Goal: Use online tool/utility: Utilize a website feature to perform a specific function

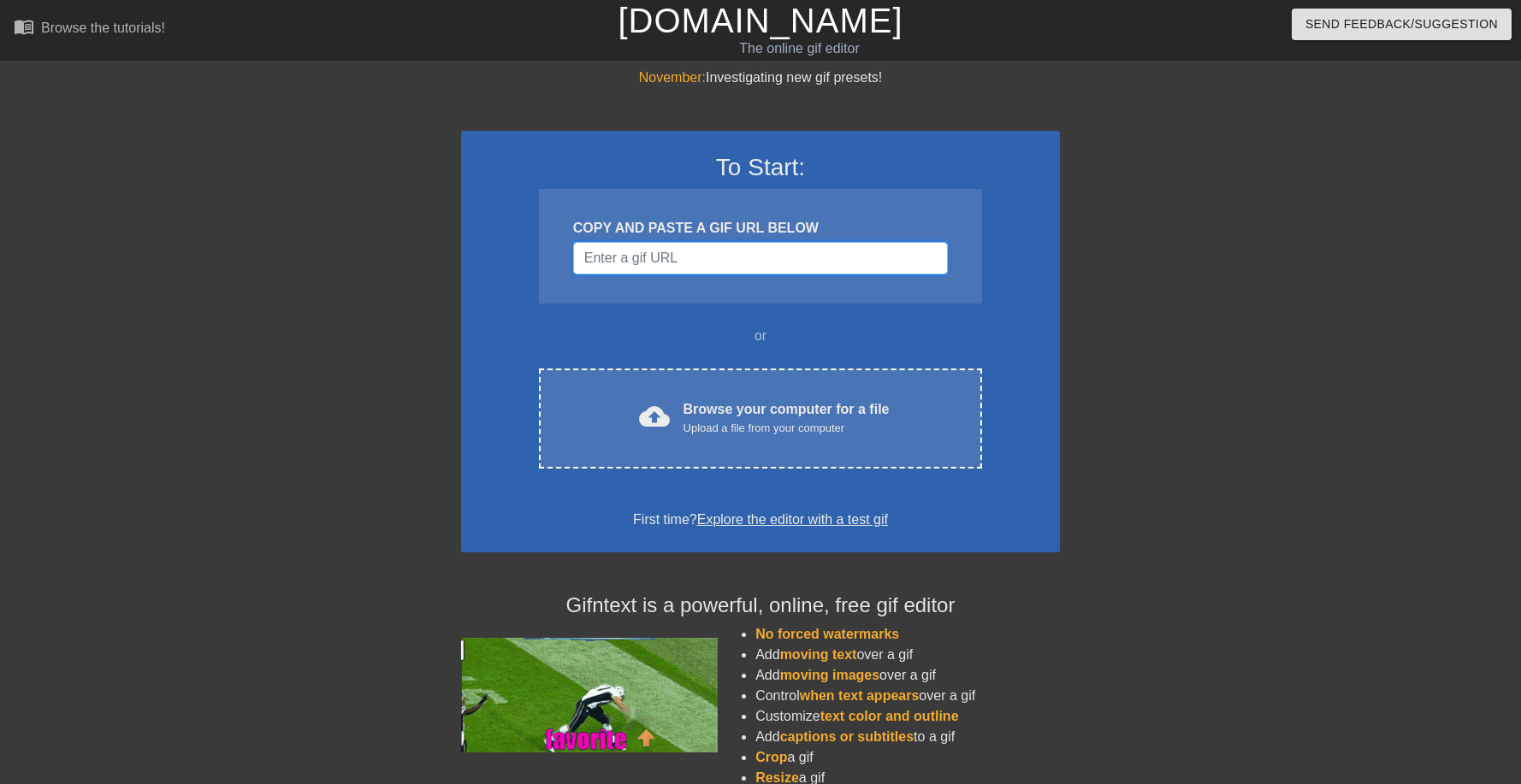
click at [712, 256] on input "Username" at bounding box center [760, 258] width 374 height 33
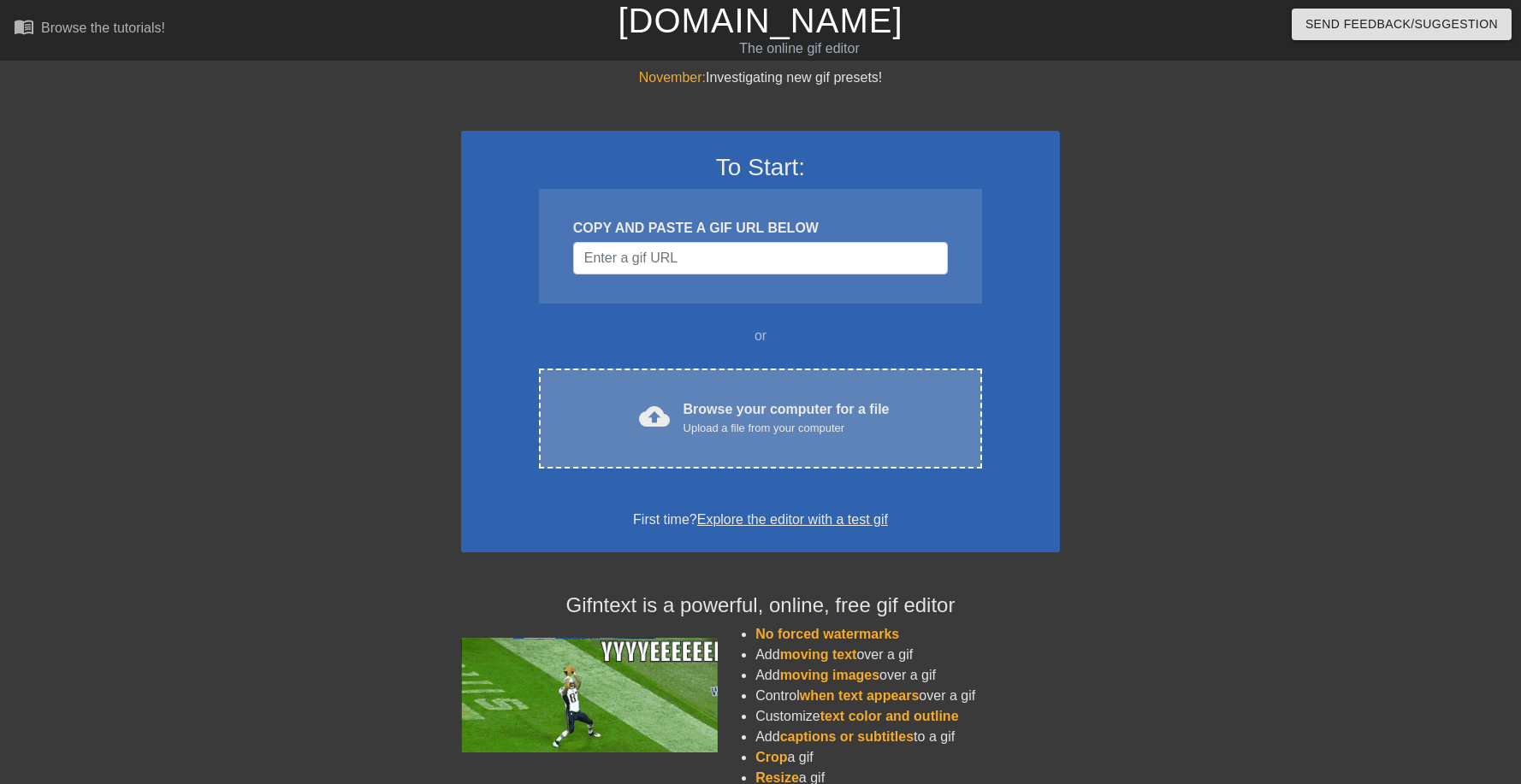
click at [781, 411] on div "Browse your computer for a file Upload a file from your computer" at bounding box center [787, 418] width 206 height 37
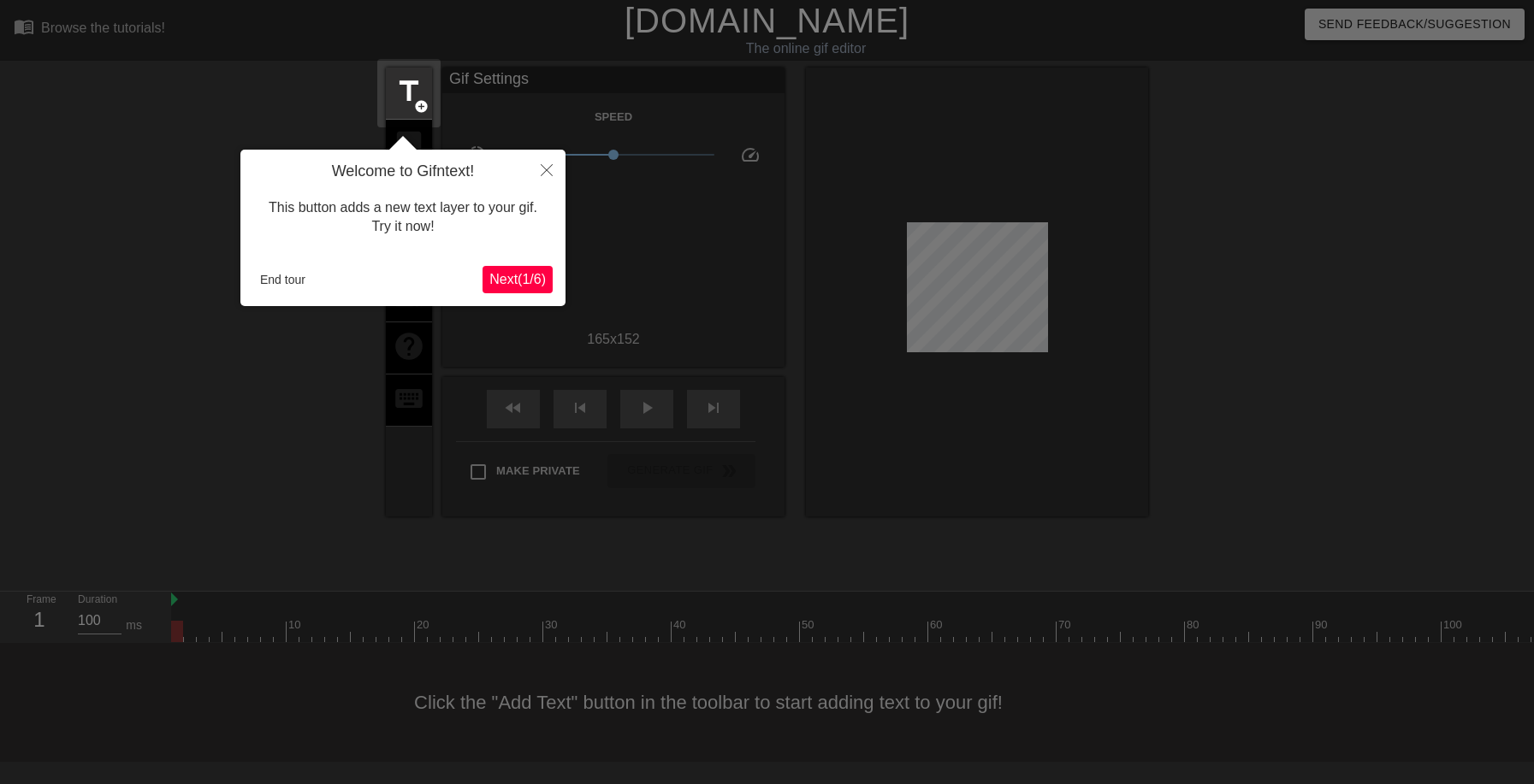
click at [504, 282] on span "Next ( 1 / 6 )" at bounding box center [517, 279] width 56 height 15
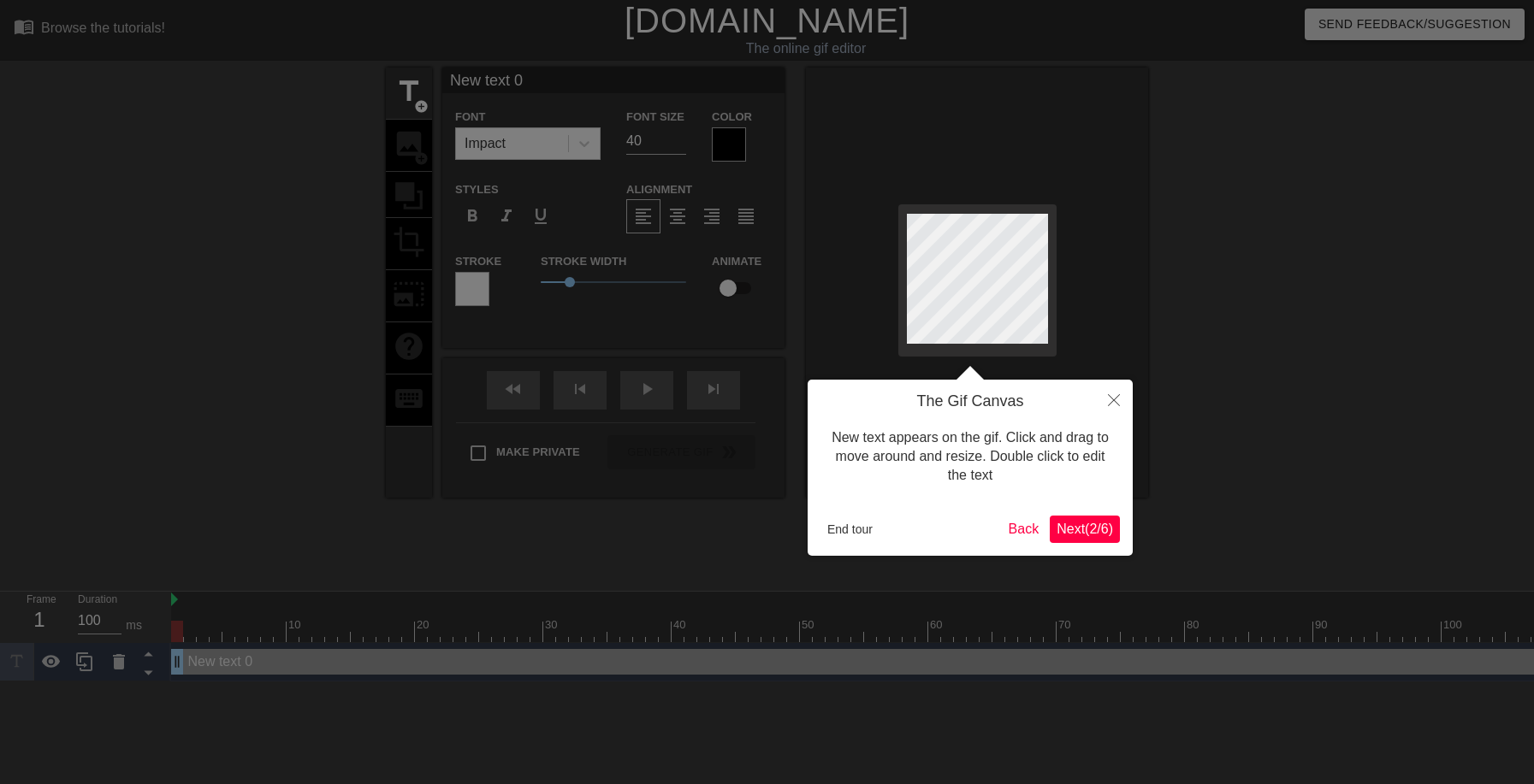
click at [1072, 532] on span "Next ( 2 / 6 )" at bounding box center [1084, 528] width 56 height 15
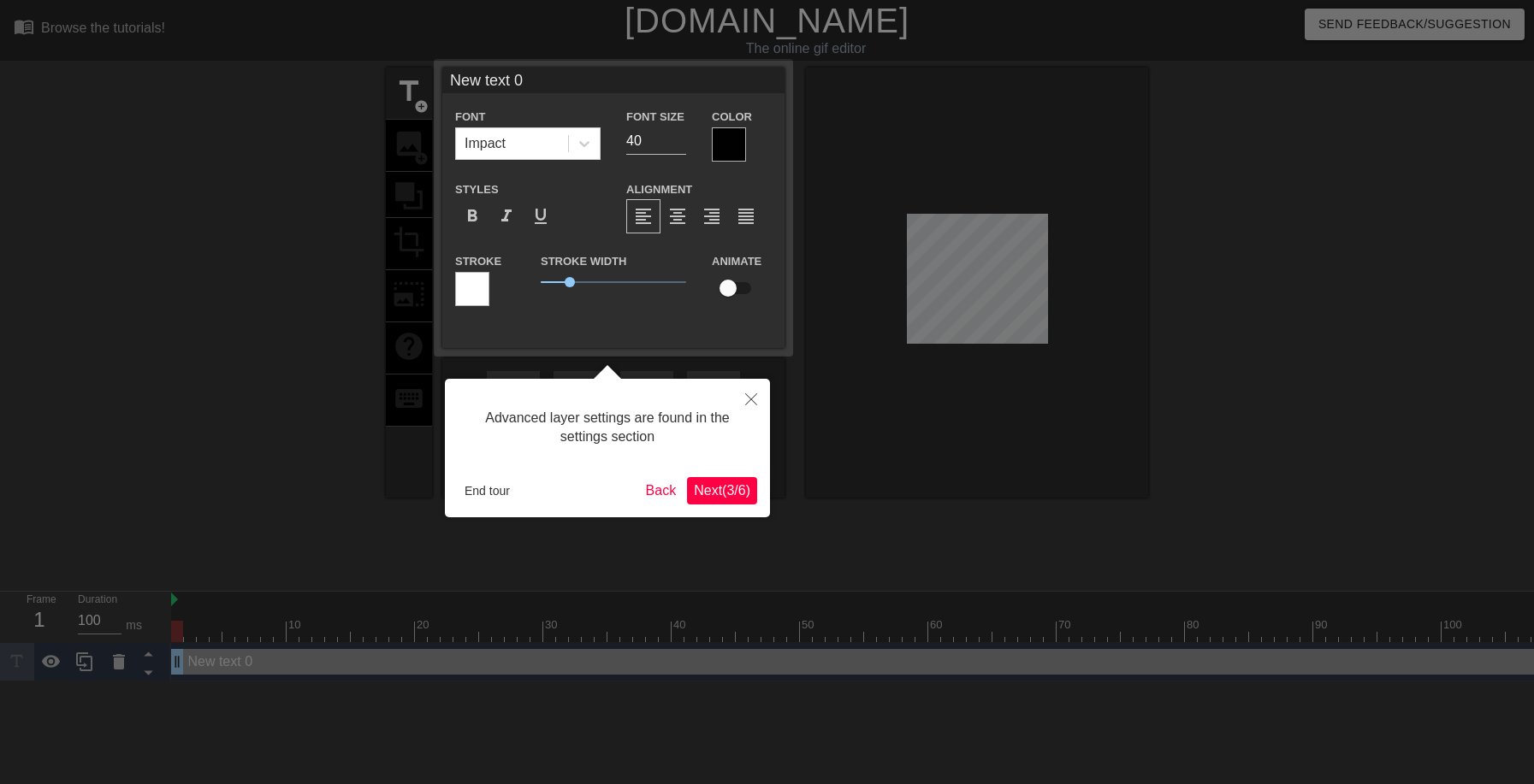
click at [717, 487] on span "Next ( 3 / 6 )" at bounding box center [722, 490] width 56 height 15
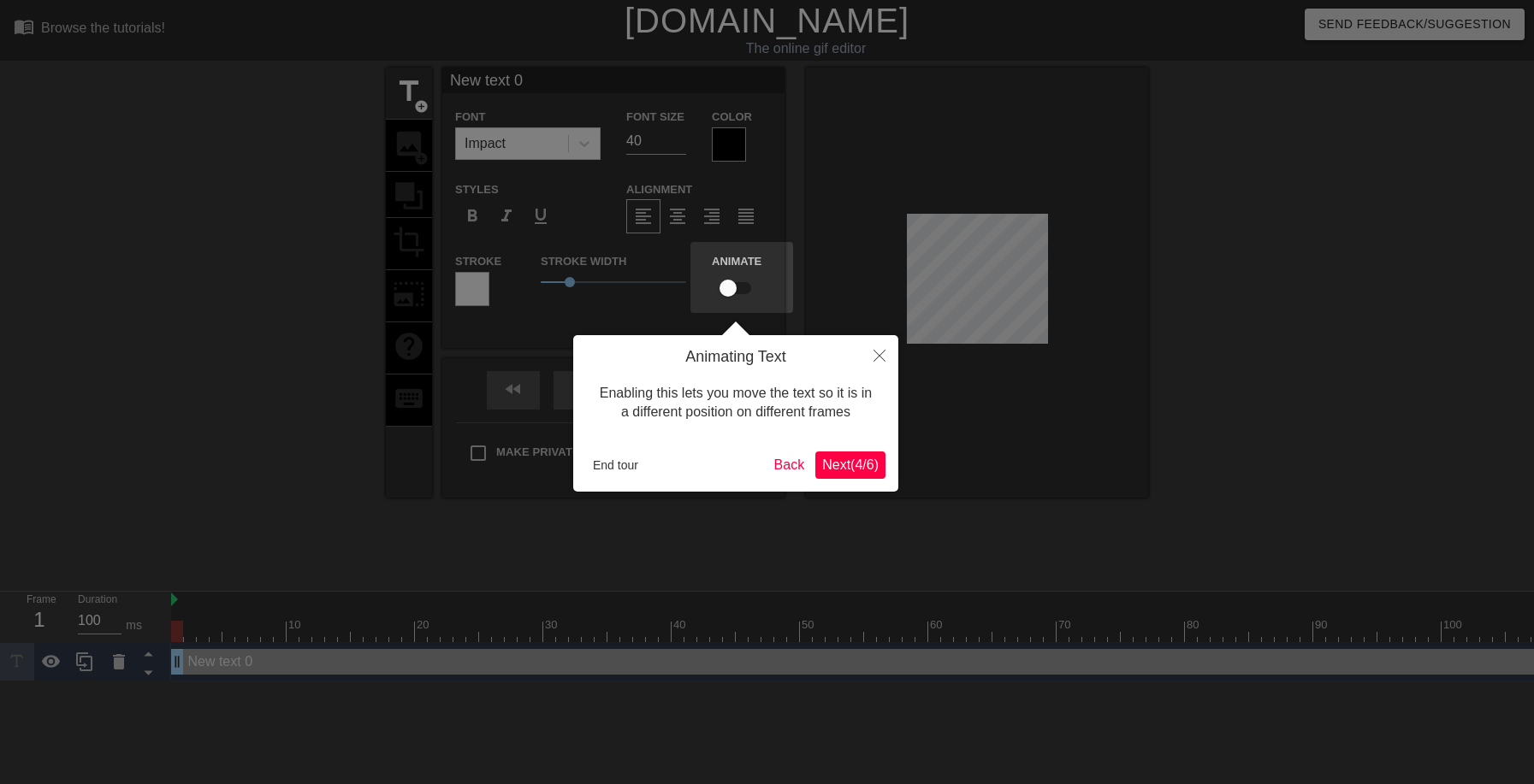
click at [852, 468] on span "Next ( 4 / 6 )" at bounding box center [850, 464] width 56 height 15
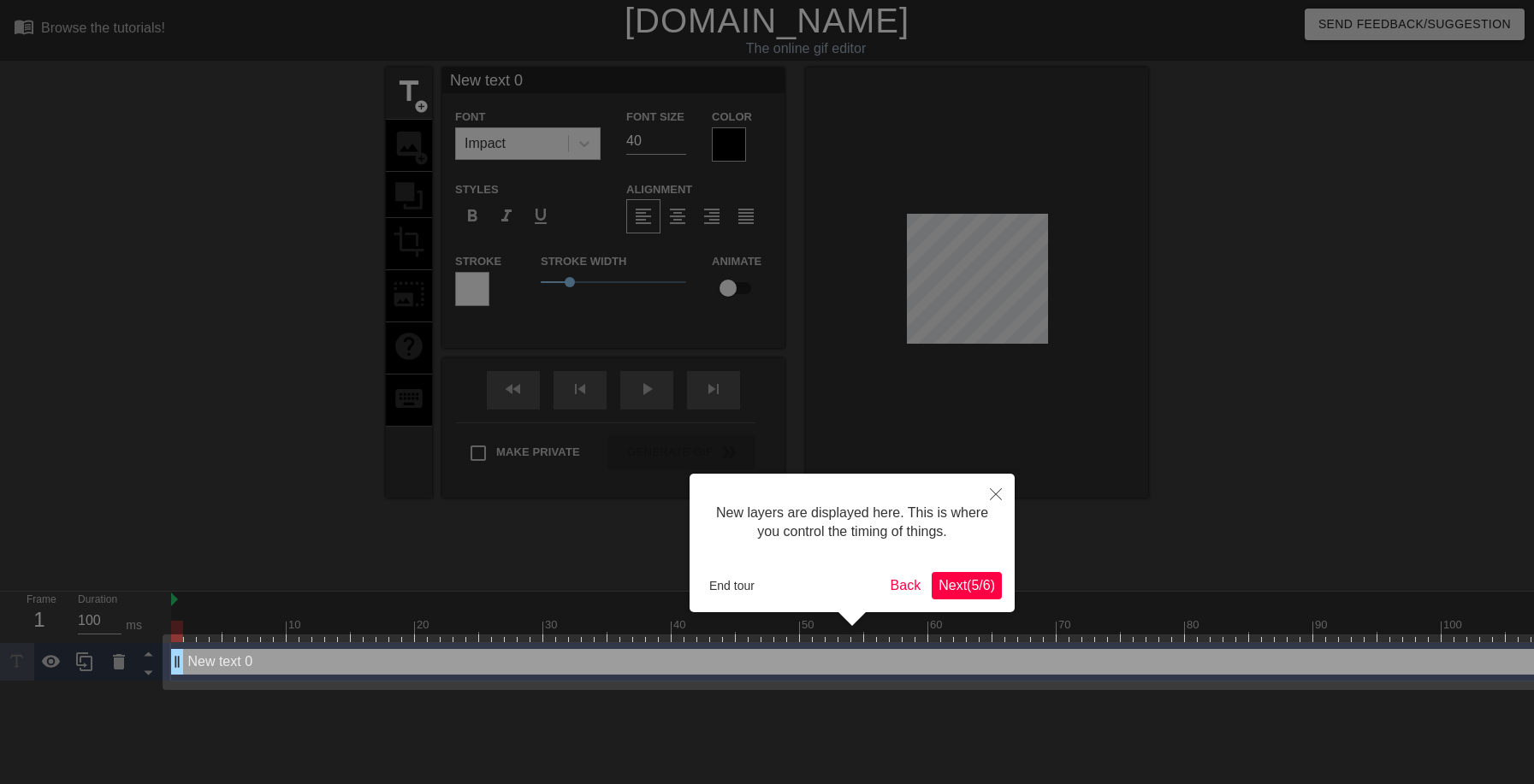
click at [950, 585] on span "Next ( 5 / 6 )" at bounding box center [966, 585] width 56 height 15
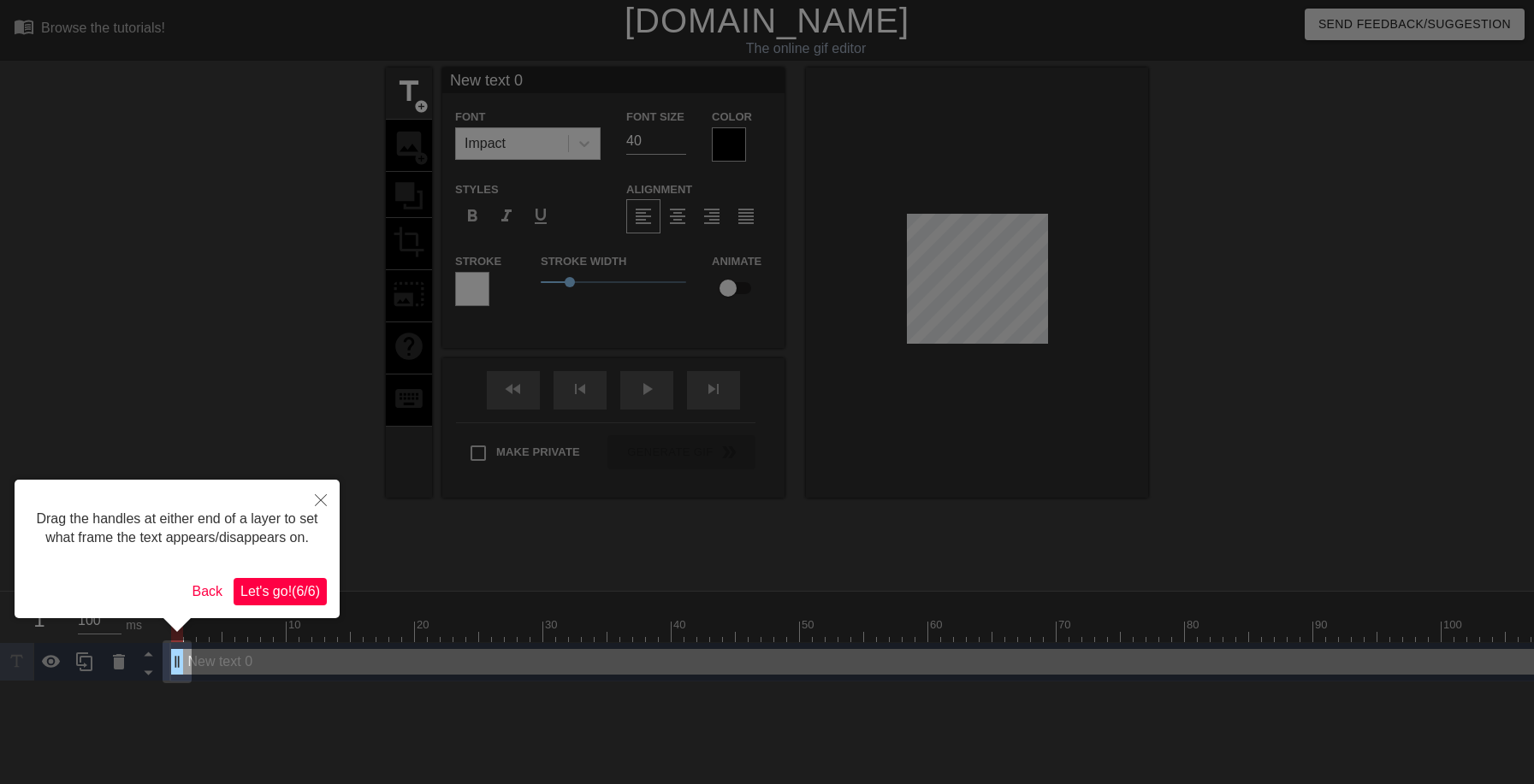
click at [284, 589] on span "Let's go! ( 6 / 6 )" at bounding box center [280, 591] width 80 height 15
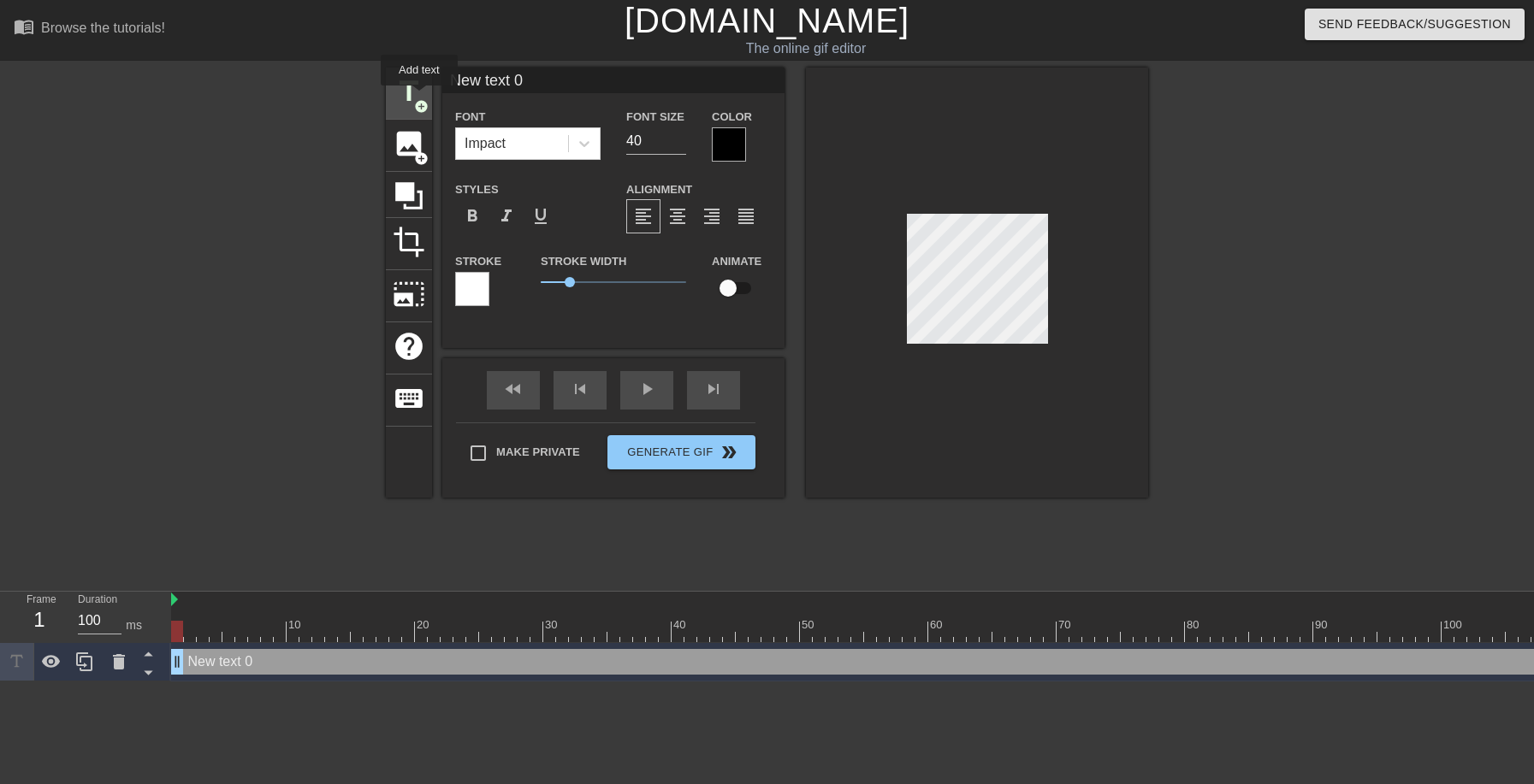
click at [419, 98] on span "title" at bounding box center [409, 92] width 33 height 33
type input "New text 1"
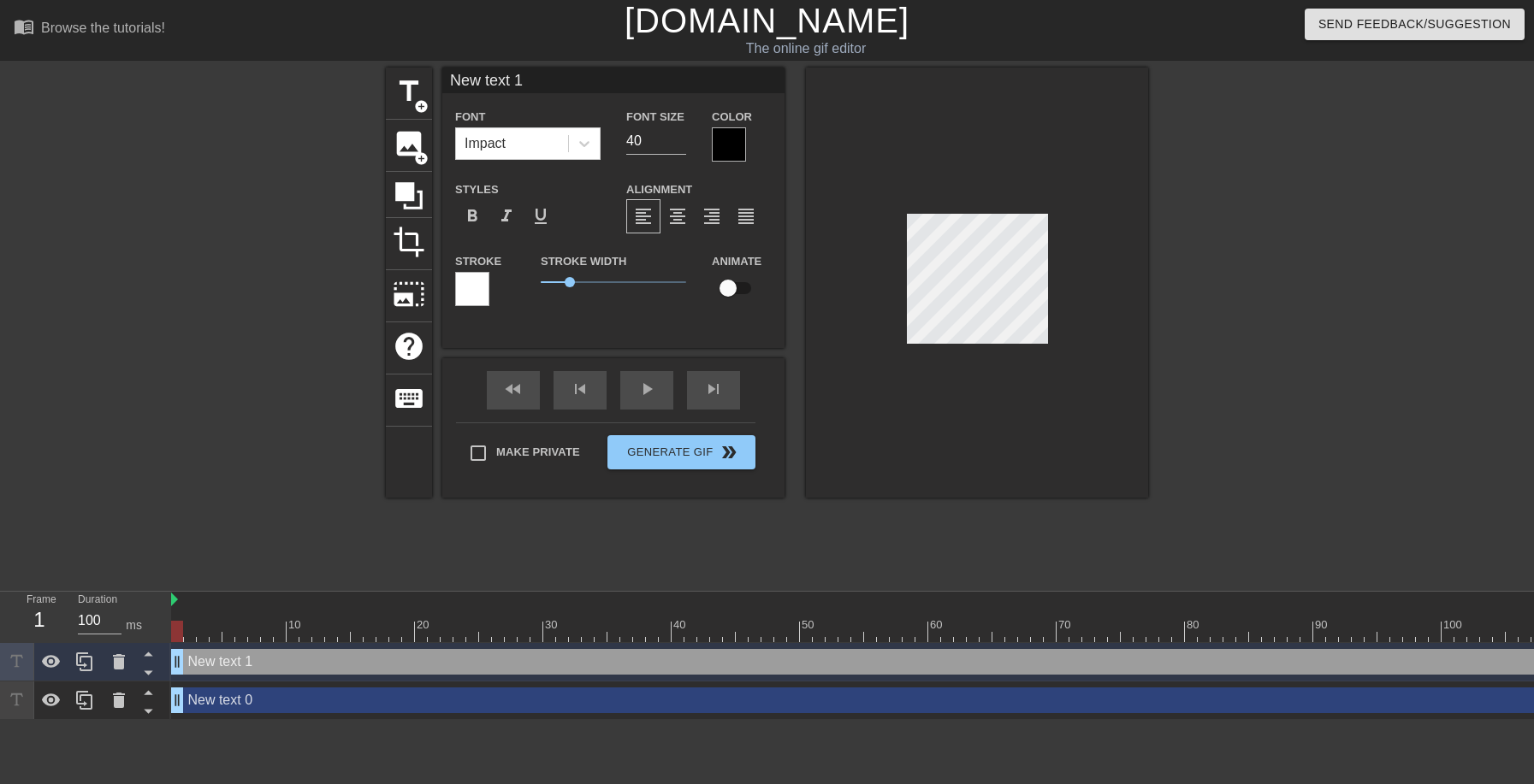
drag, startPoint x: 906, startPoint y: 219, endPoint x: 1138, endPoint y: 253, distance: 234.5
click at [1138, 253] on div at bounding box center [977, 282] width 342 height 431
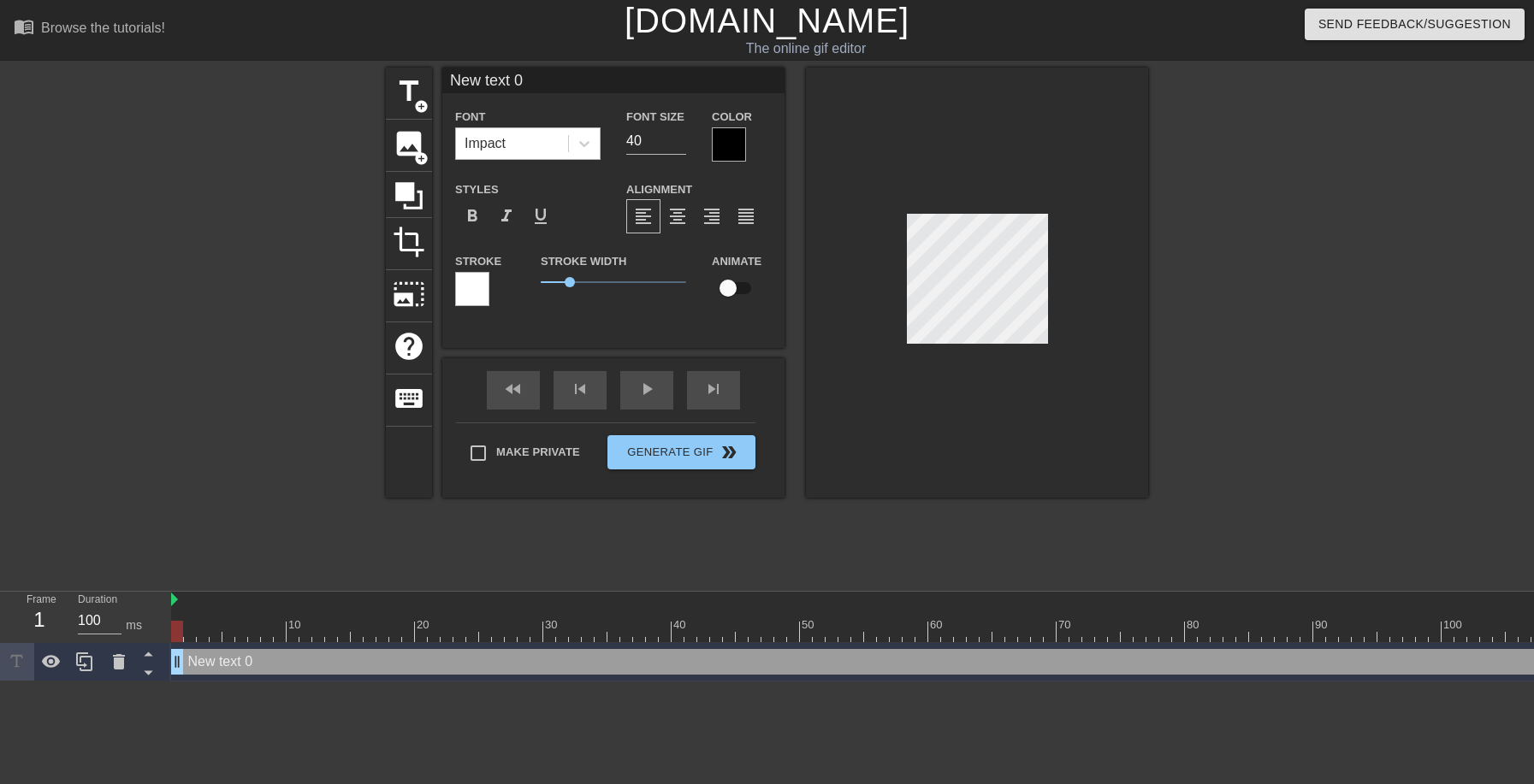
click at [509, 150] on div "Impact" at bounding box center [511, 144] width 112 height 31
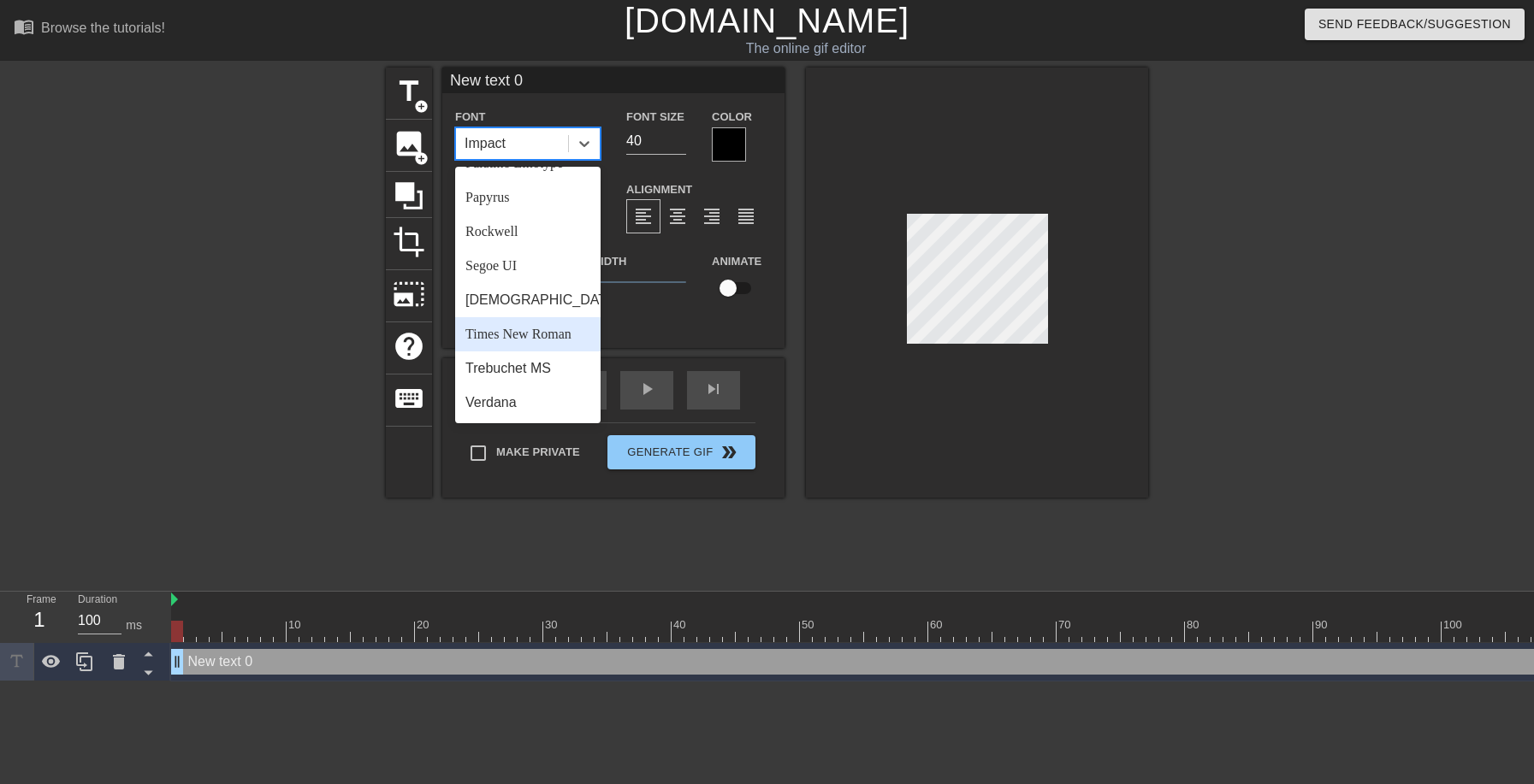
scroll to position [612, 0]
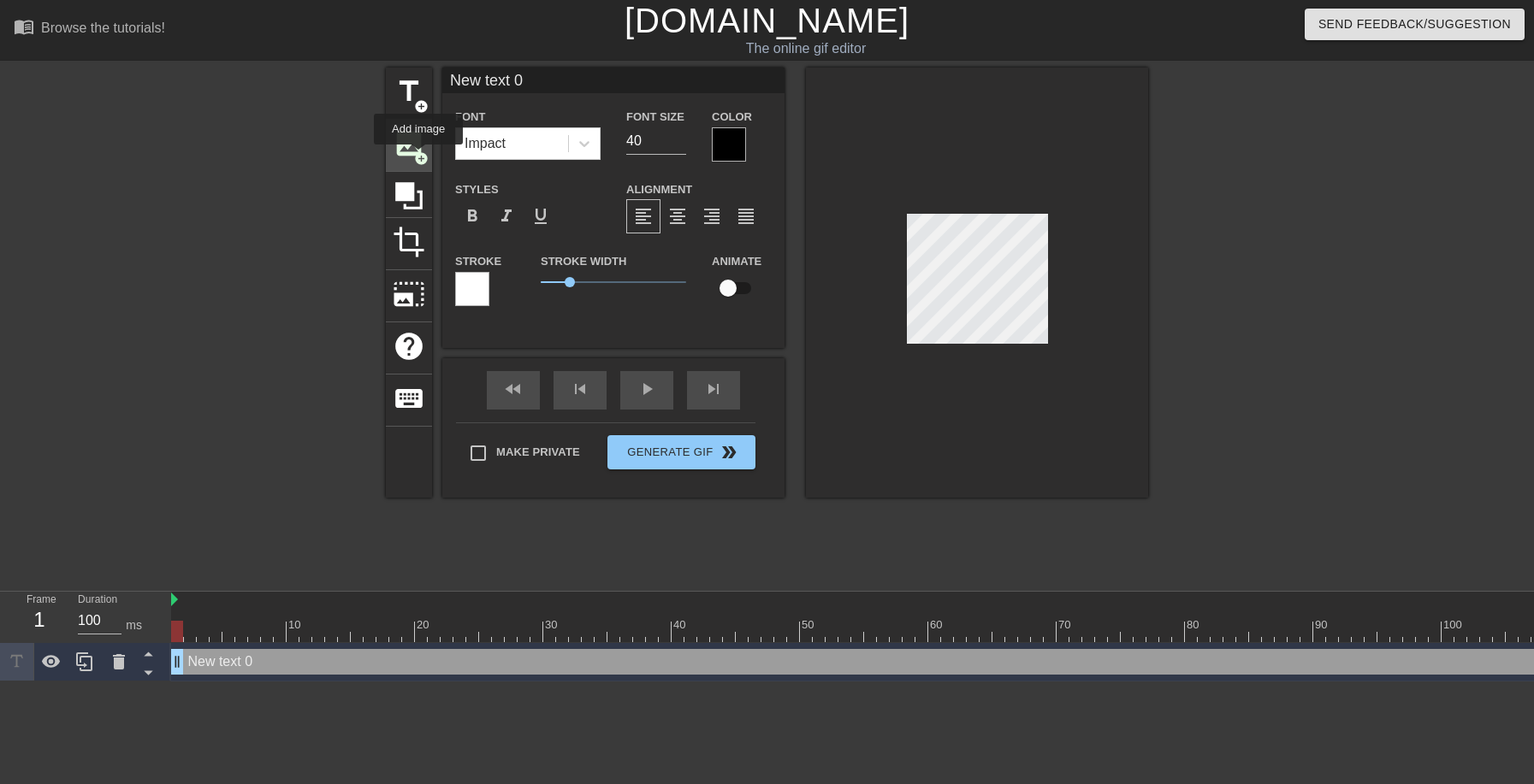
click at [419, 157] on span "add_circle" at bounding box center [421, 159] width 15 height 15
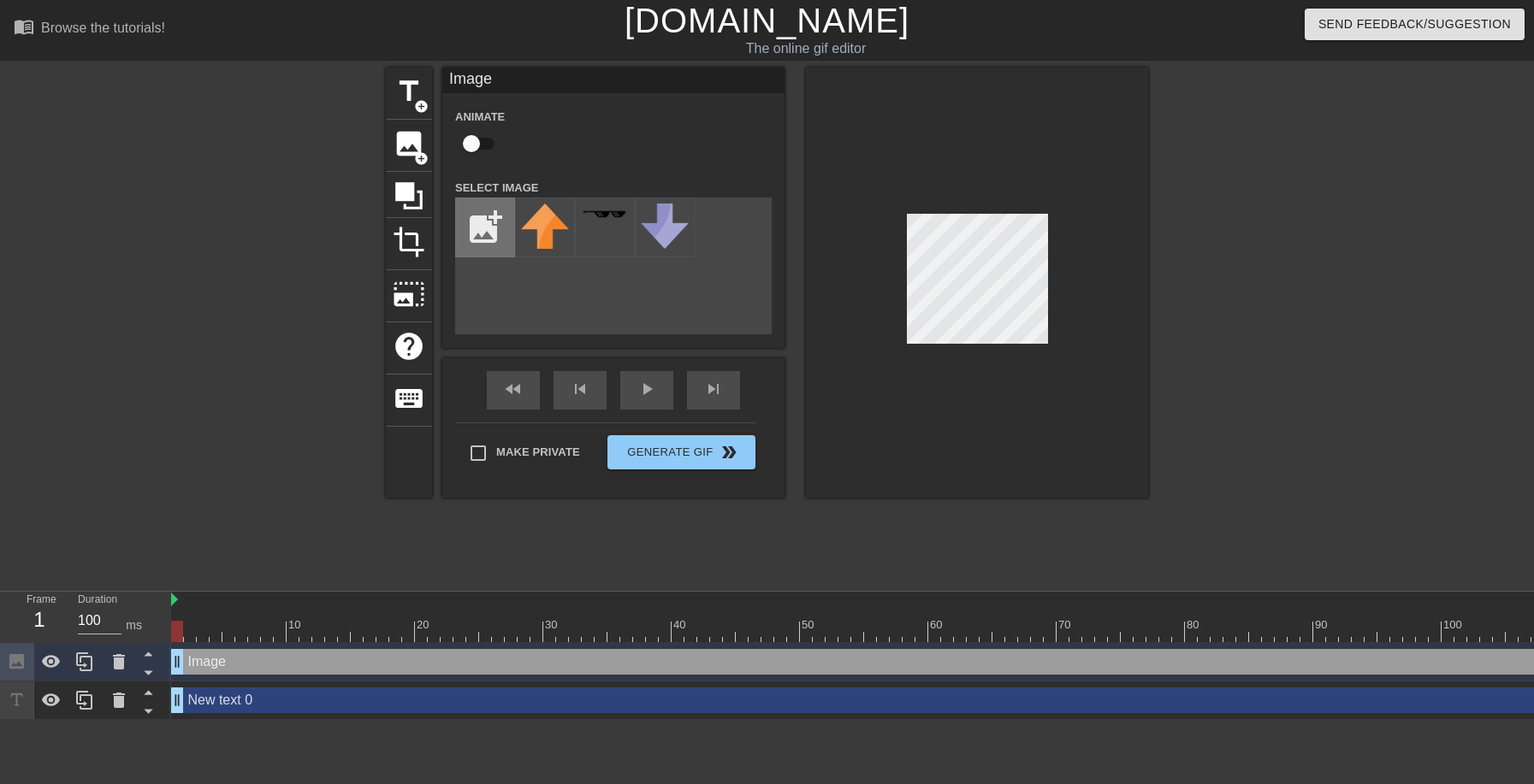
click at [481, 214] on input "file" at bounding box center [484, 227] width 58 height 58
click at [413, 191] on icon at bounding box center [409, 196] width 28 height 28
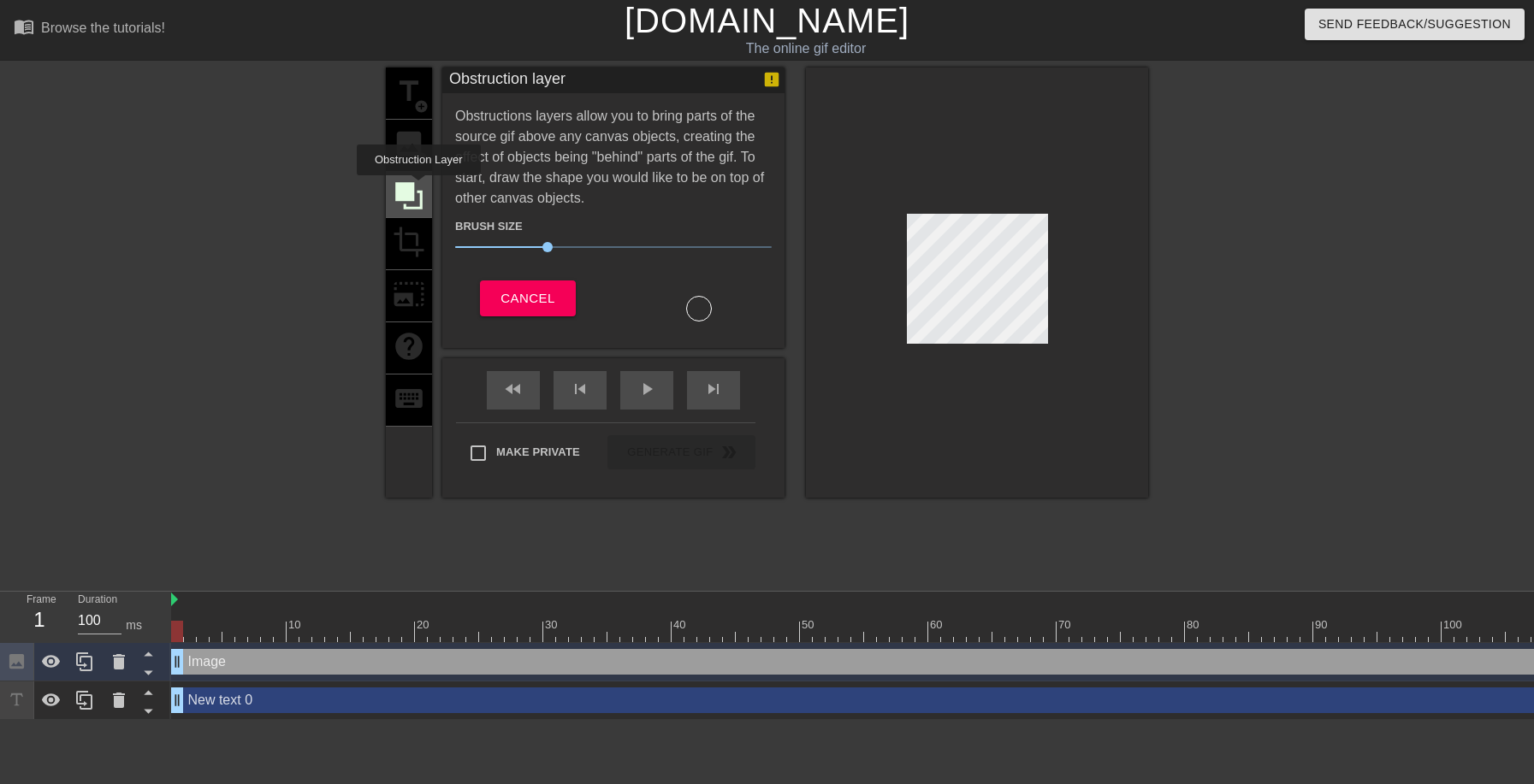
click at [419, 187] on icon at bounding box center [409, 196] width 33 height 33
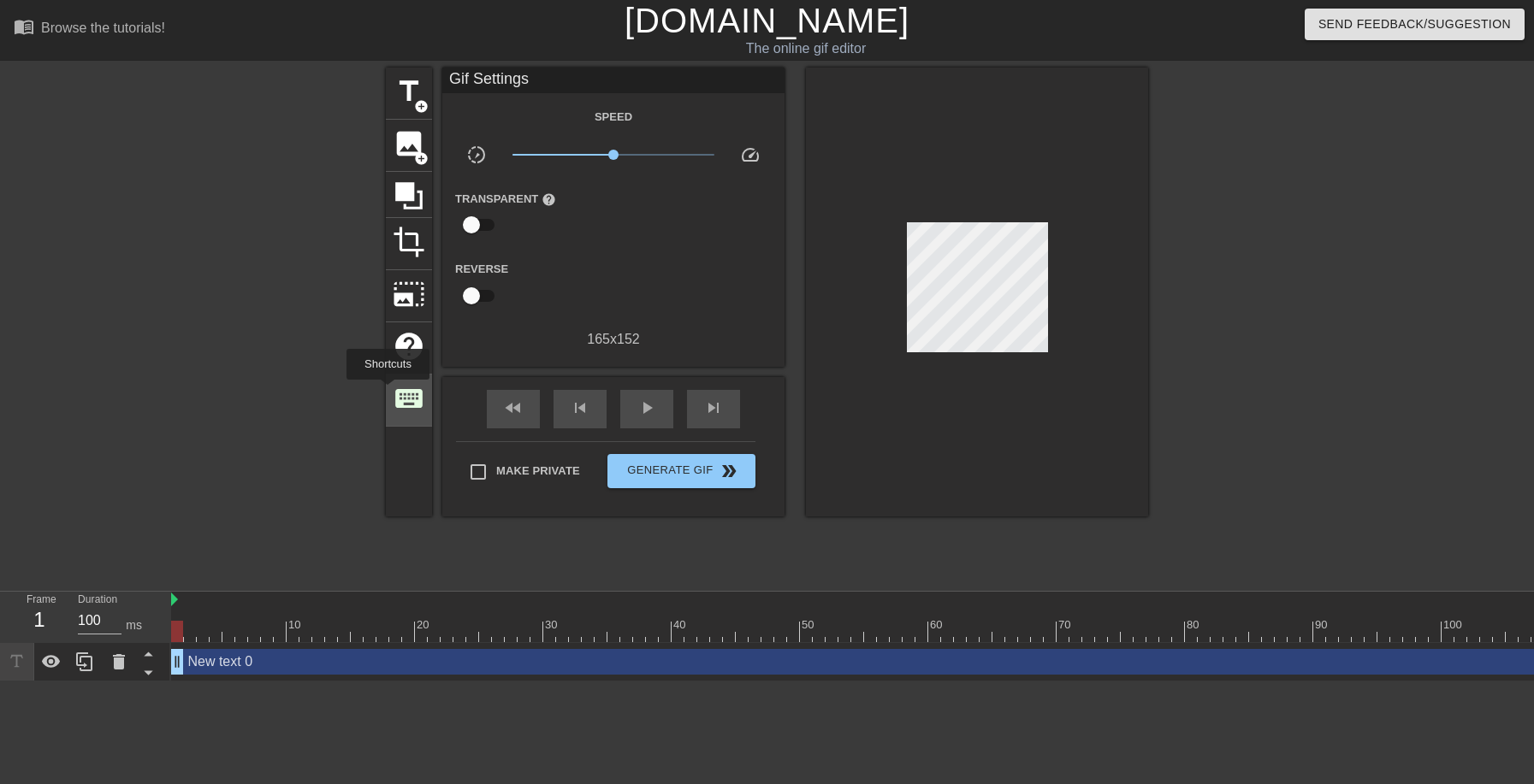
click at [387, 392] on div "keyboard" at bounding box center [408, 400] width 46 height 52
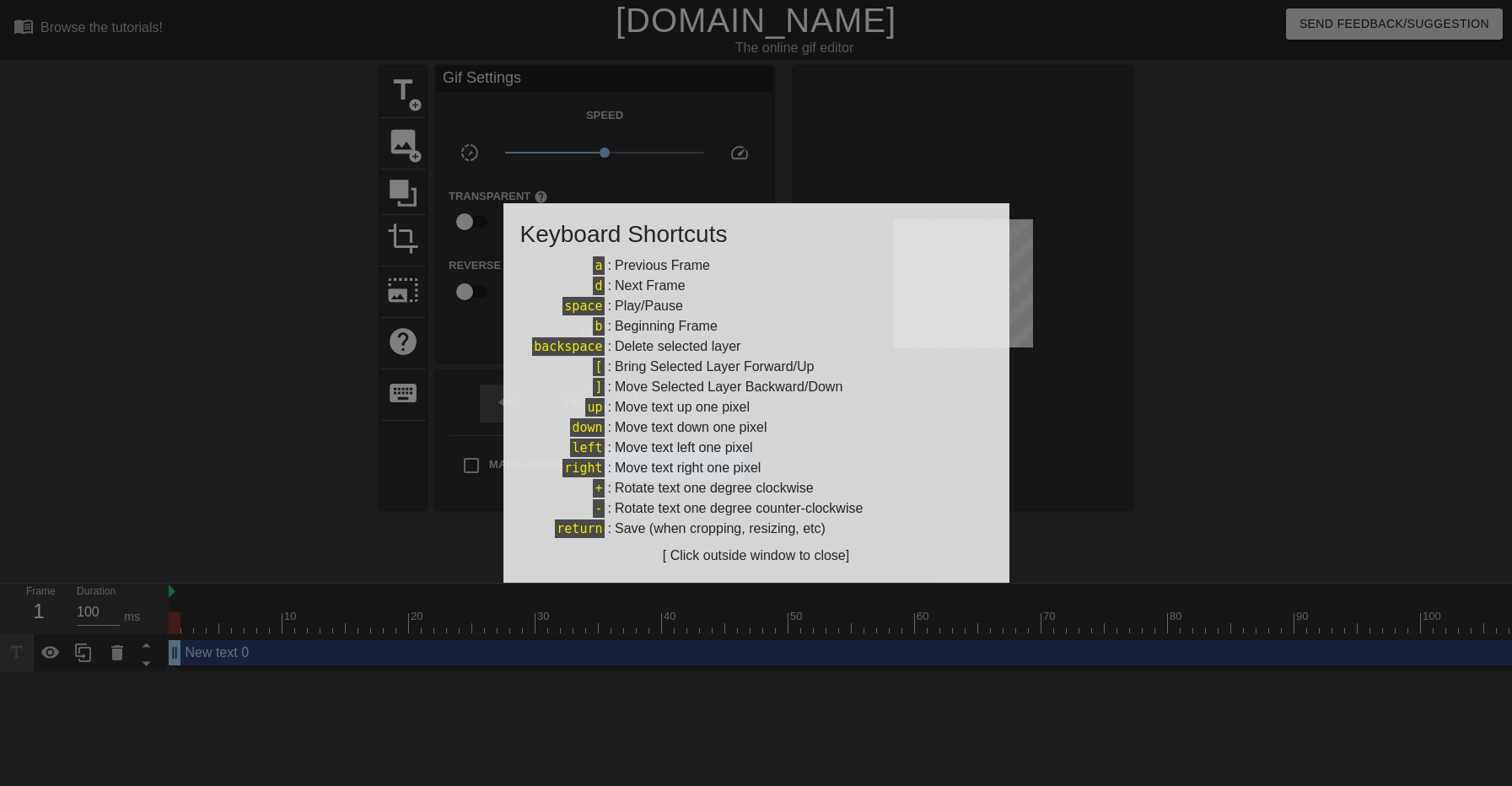
click at [451, 311] on div at bounding box center [756, 393] width 1512 height 786
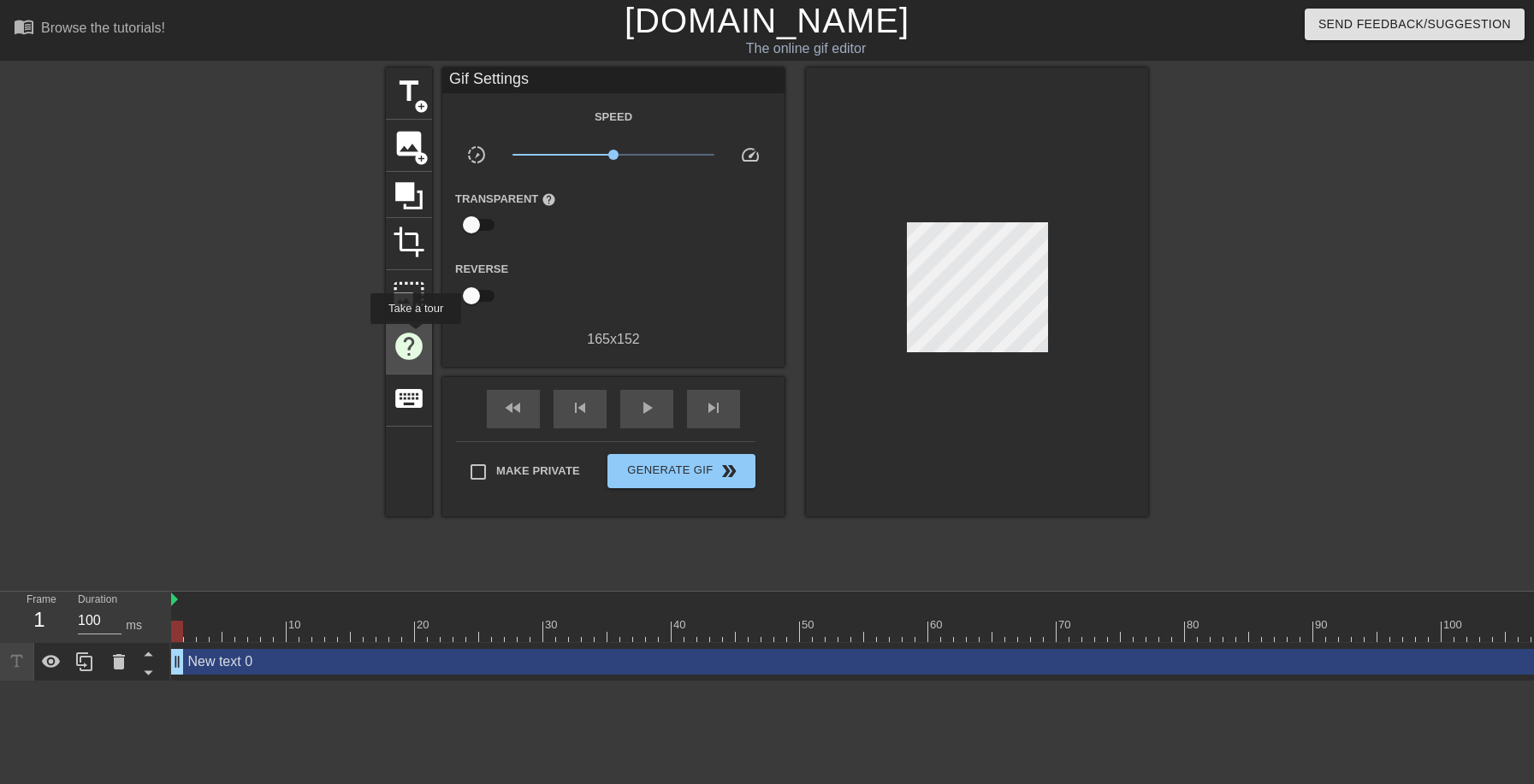
click at [415, 336] on span "help" at bounding box center [409, 347] width 33 height 33
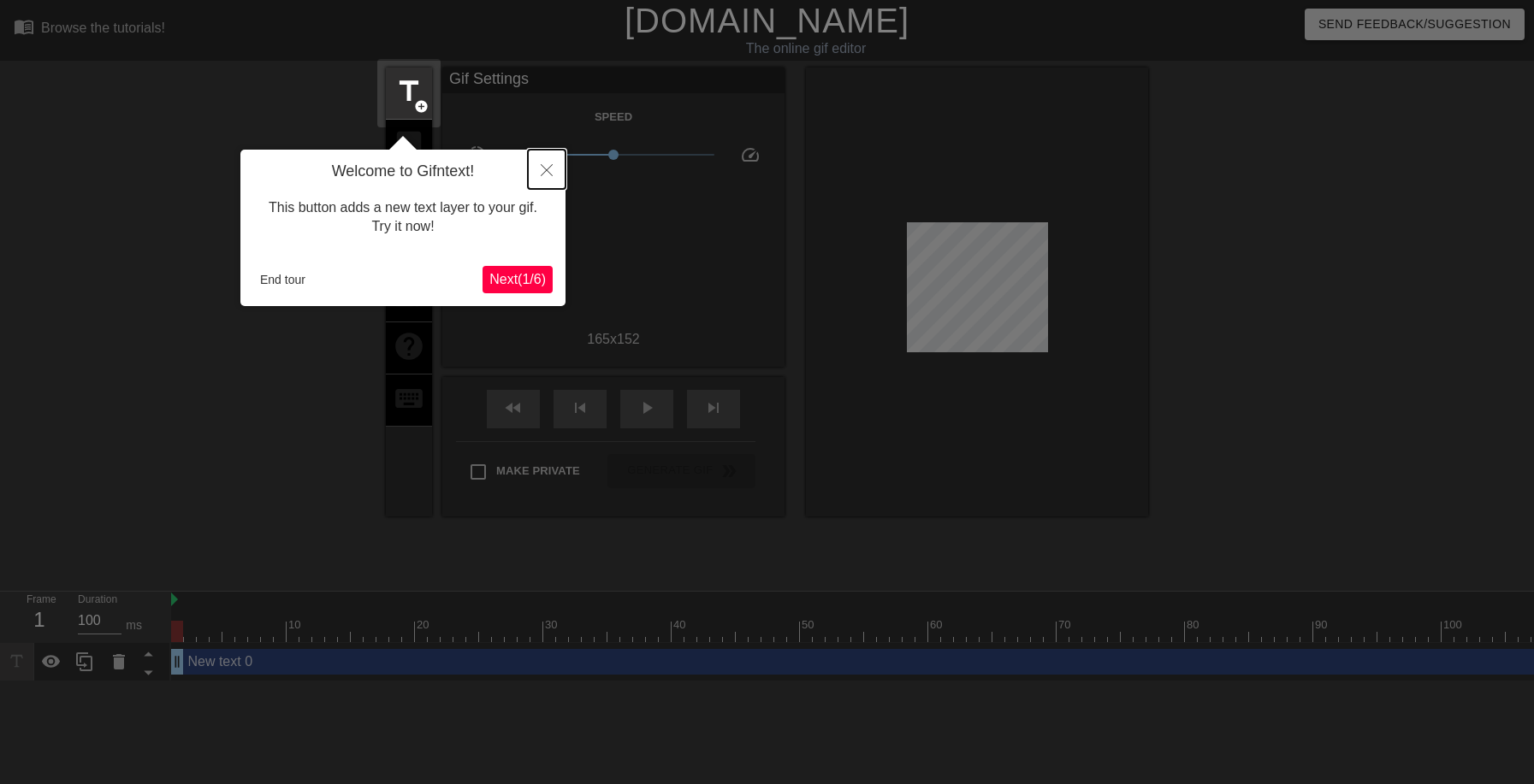
click at [533, 177] on button "Close" at bounding box center [546, 169] width 37 height 39
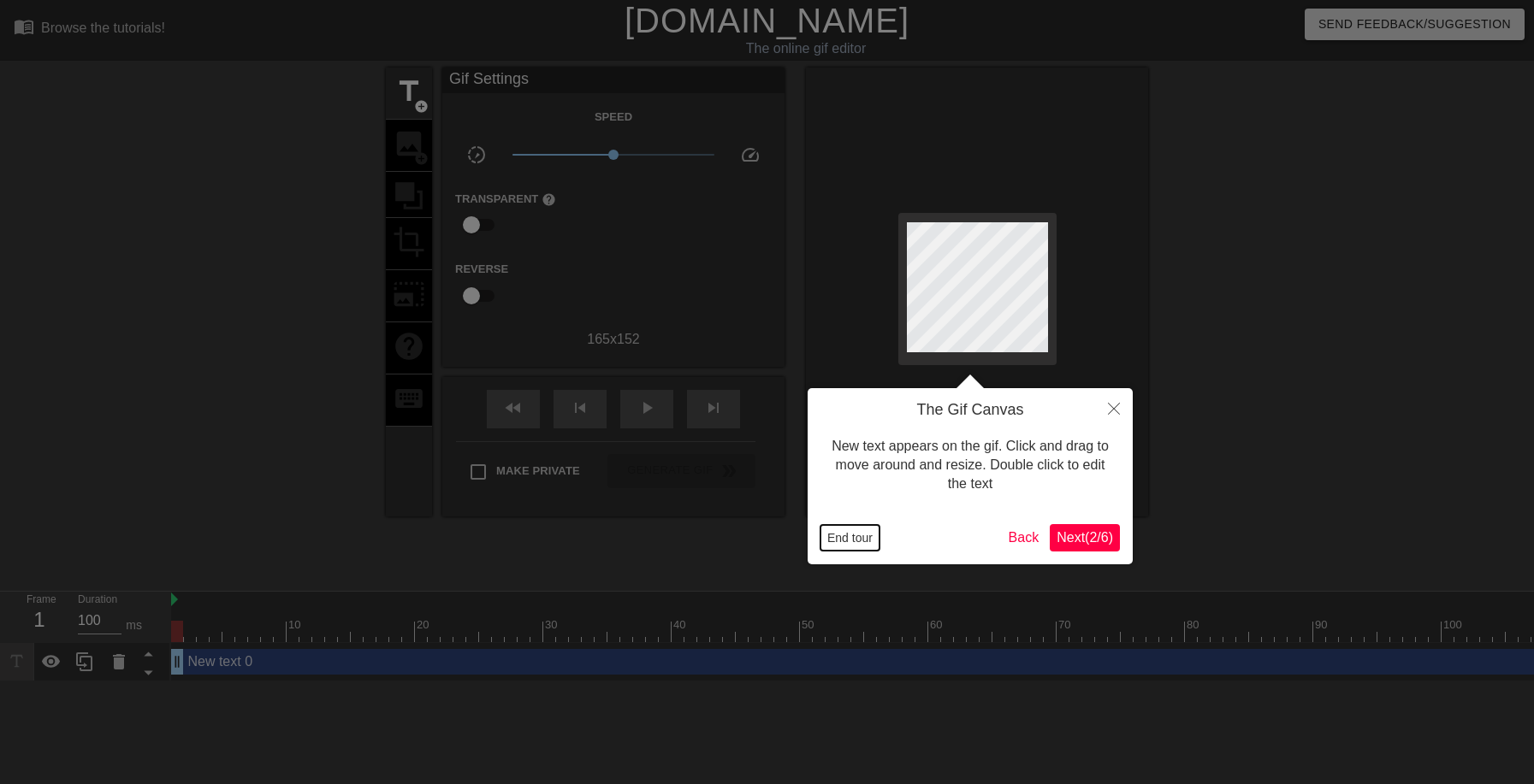
drag, startPoint x: 855, startPoint y: 532, endPoint x: 845, endPoint y: 530, distance: 10.2
click at [852, 533] on button "End tour" at bounding box center [850, 538] width 59 height 26
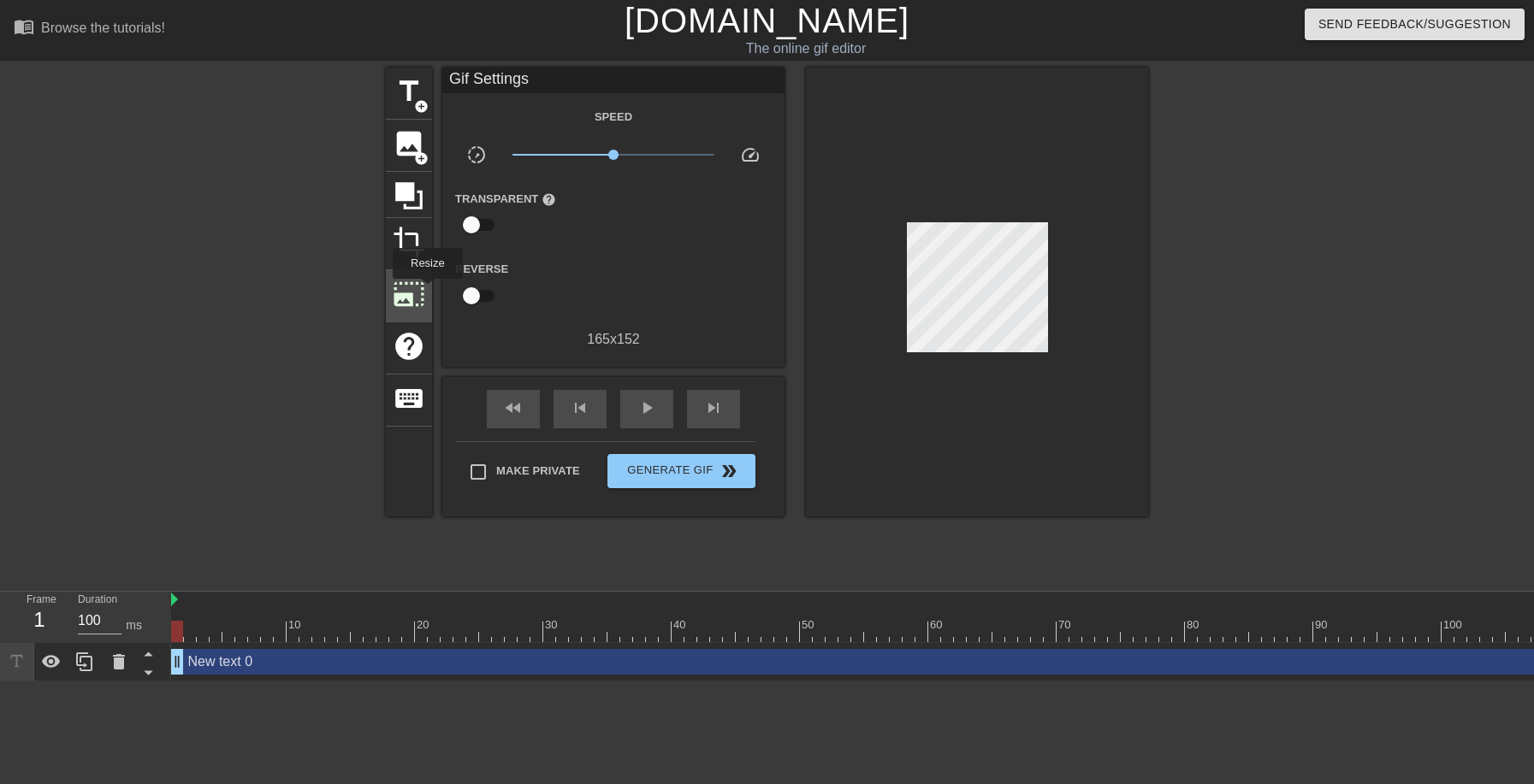
click at [424, 291] on span "photo_size_select_large" at bounding box center [409, 295] width 33 height 33
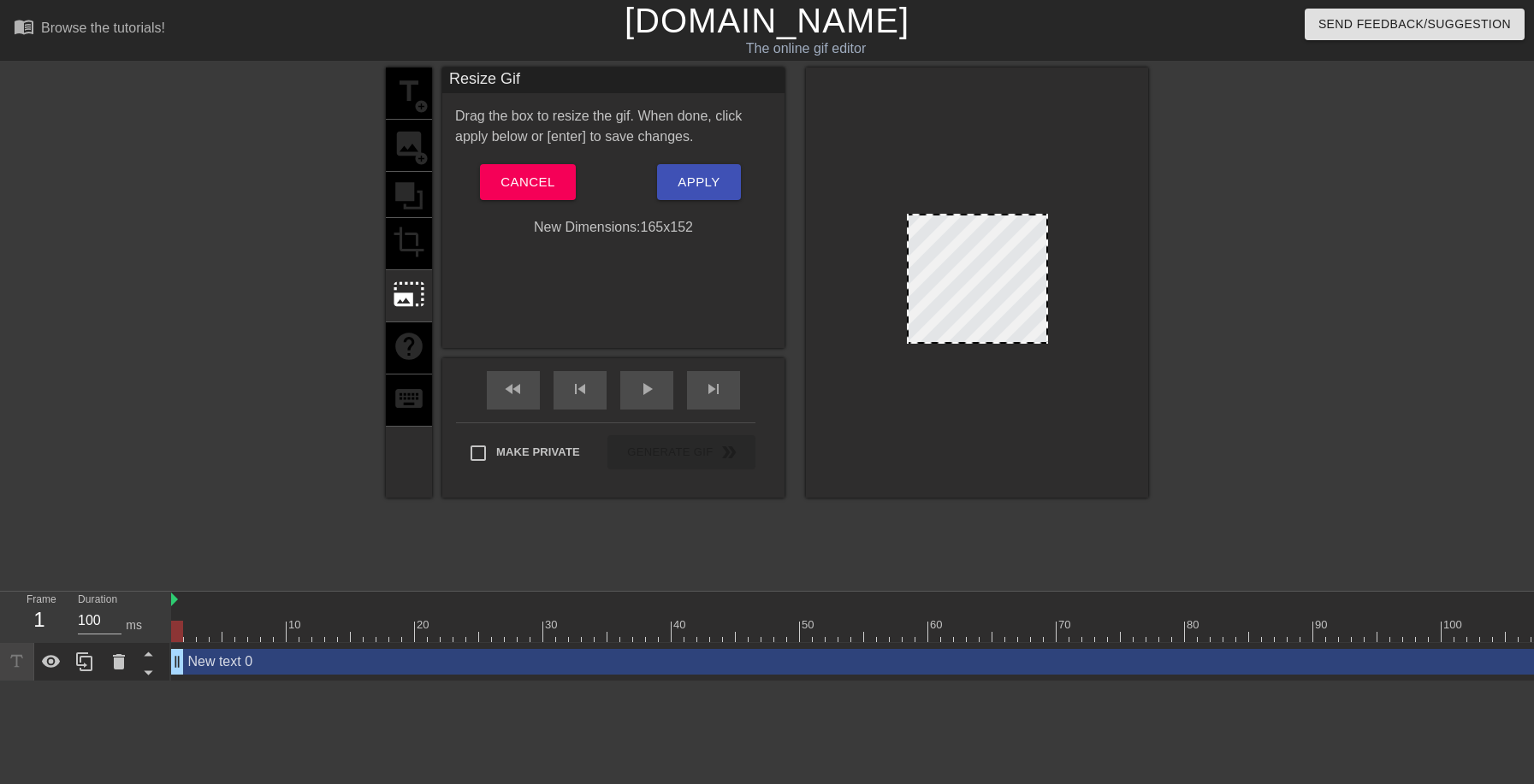
drag, startPoint x: 907, startPoint y: 216, endPoint x: 874, endPoint y: 203, distance: 35.5
click at [881, 204] on div at bounding box center [977, 282] width 342 height 431
click at [518, 194] on button "Cancel" at bounding box center [528, 182] width 95 height 36
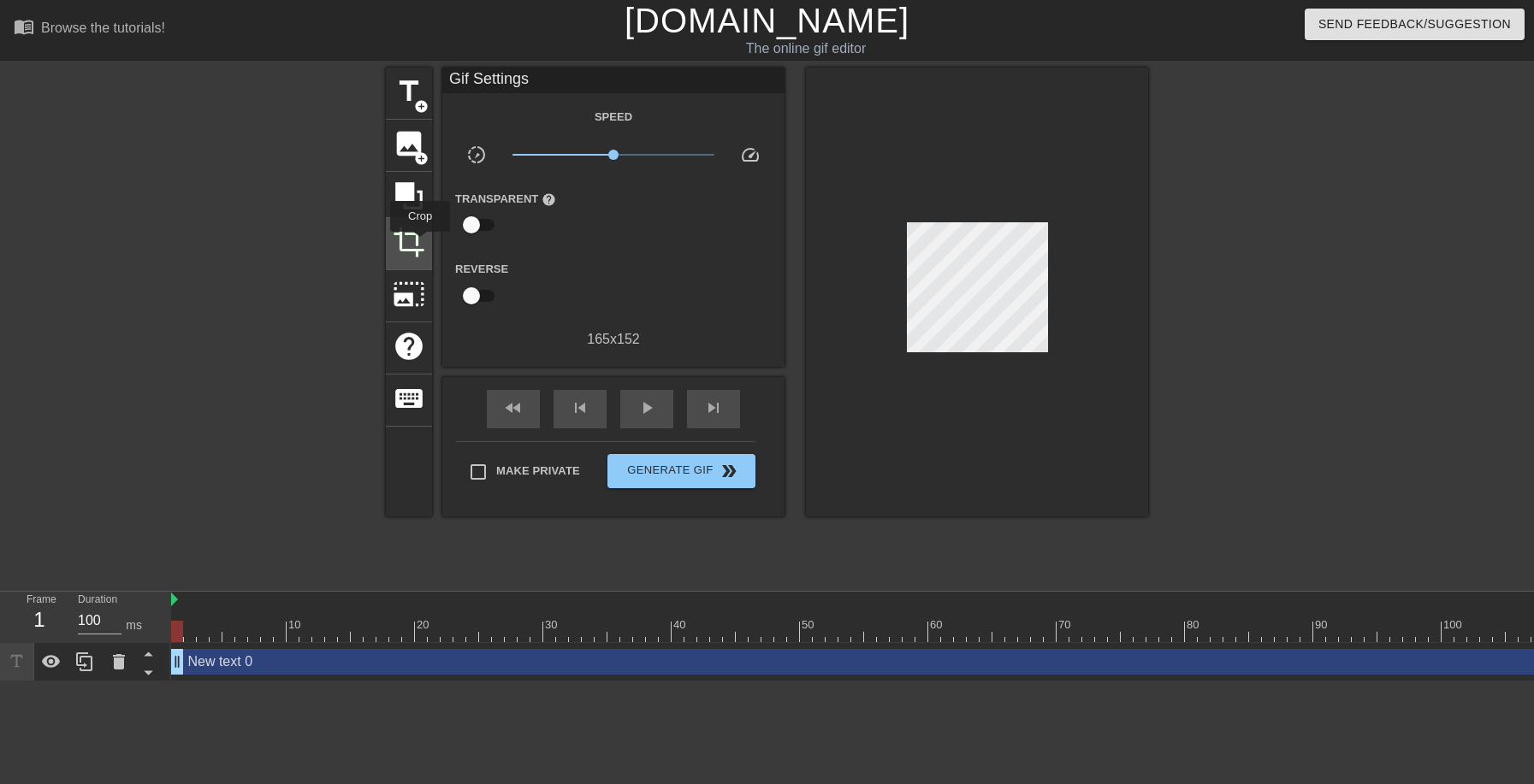
click at [408, 243] on span "crop" at bounding box center [409, 243] width 33 height 33
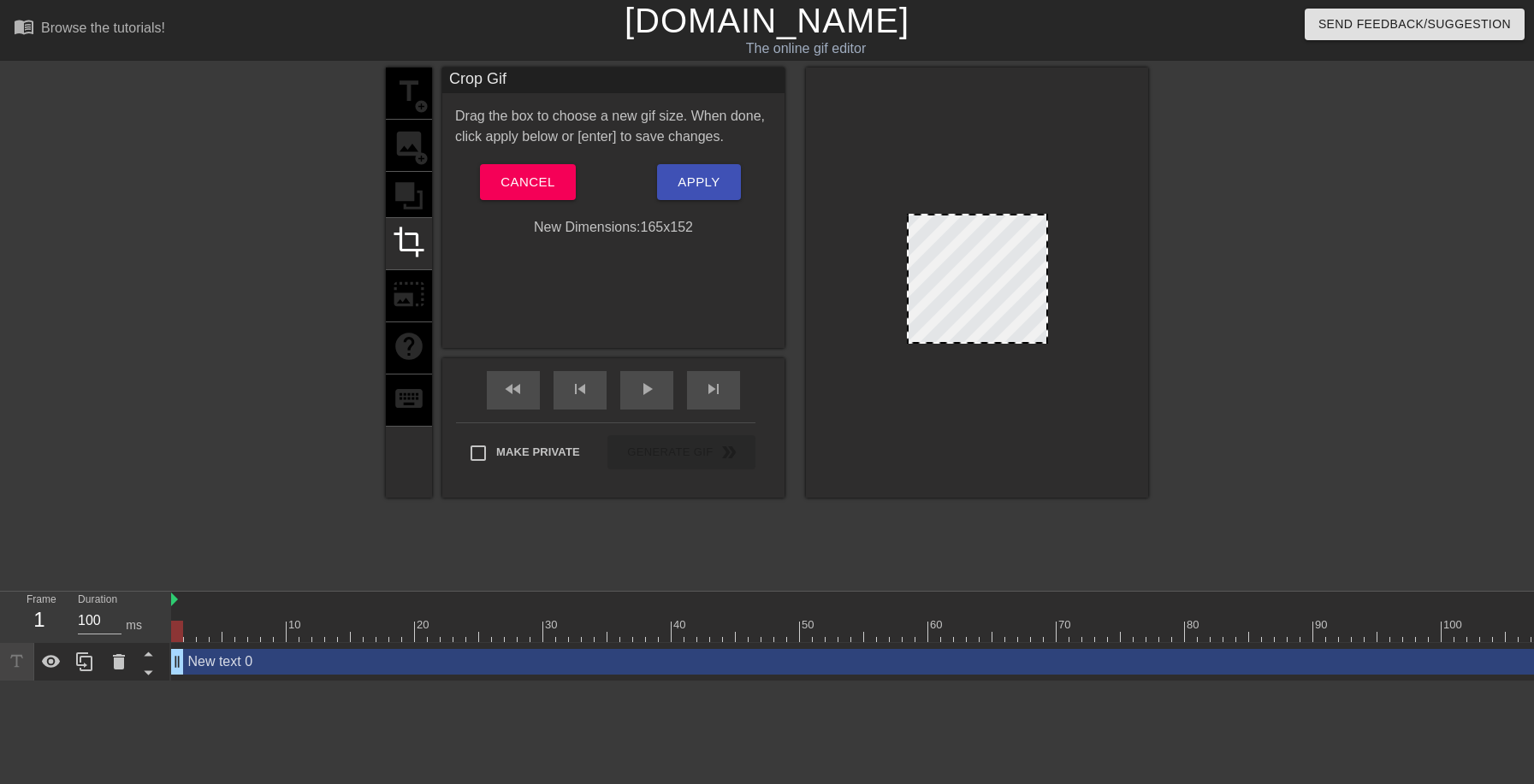
click at [414, 190] on div "title add_circle image add_circle crop photo_size_select_large help keyboard" at bounding box center [408, 282] width 46 height 431
drag, startPoint x: 603, startPoint y: 184, endPoint x: 560, endPoint y: 182, distance: 43.0
click at [596, 184] on div "Cancel" at bounding box center [527, 182] width 171 height 36
click at [560, 182] on button "Cancel" at bounding box center [528, 182] width 95 height 36
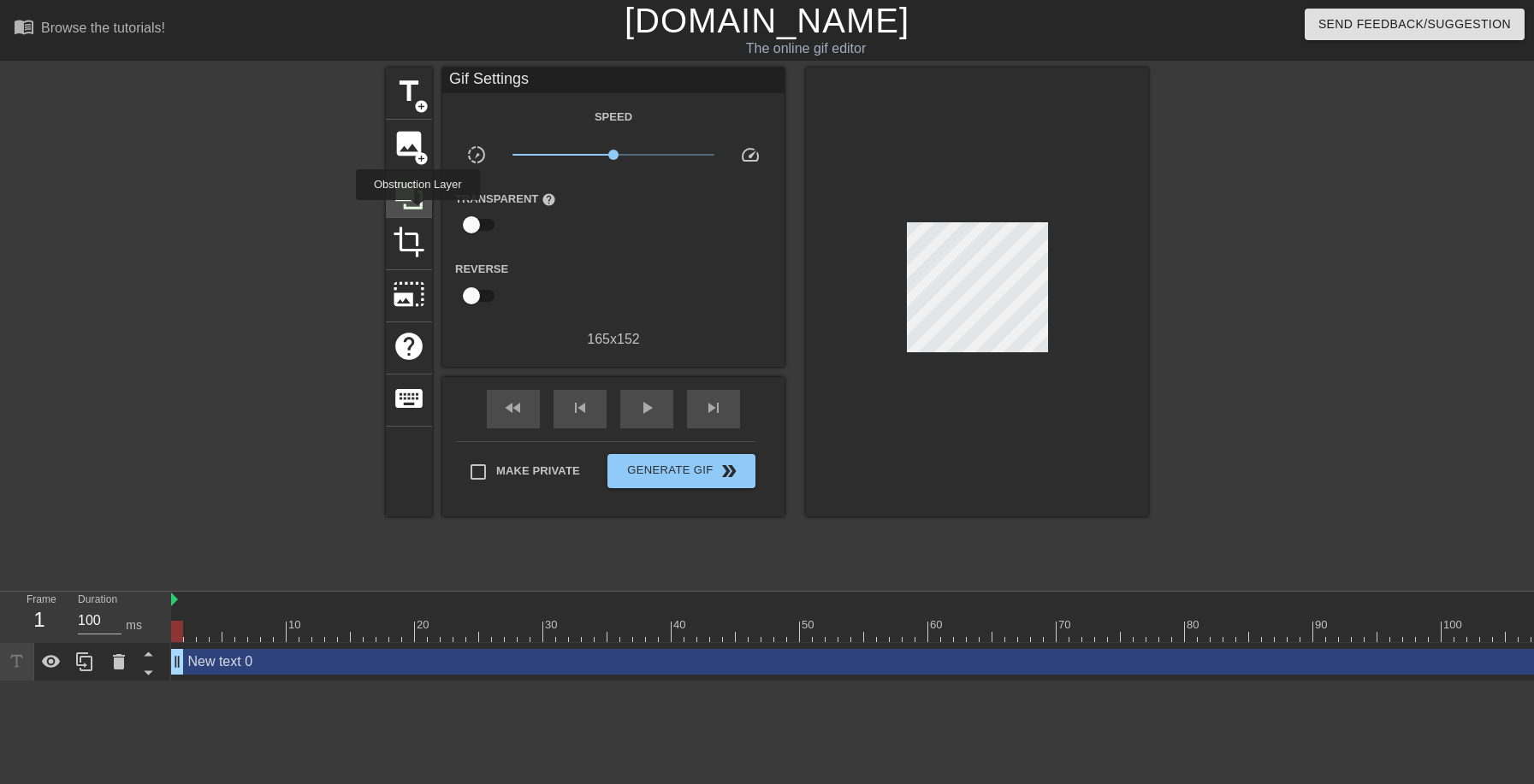
click at [418, 212] on div at bounding box center [408, 194] width 46 height 46
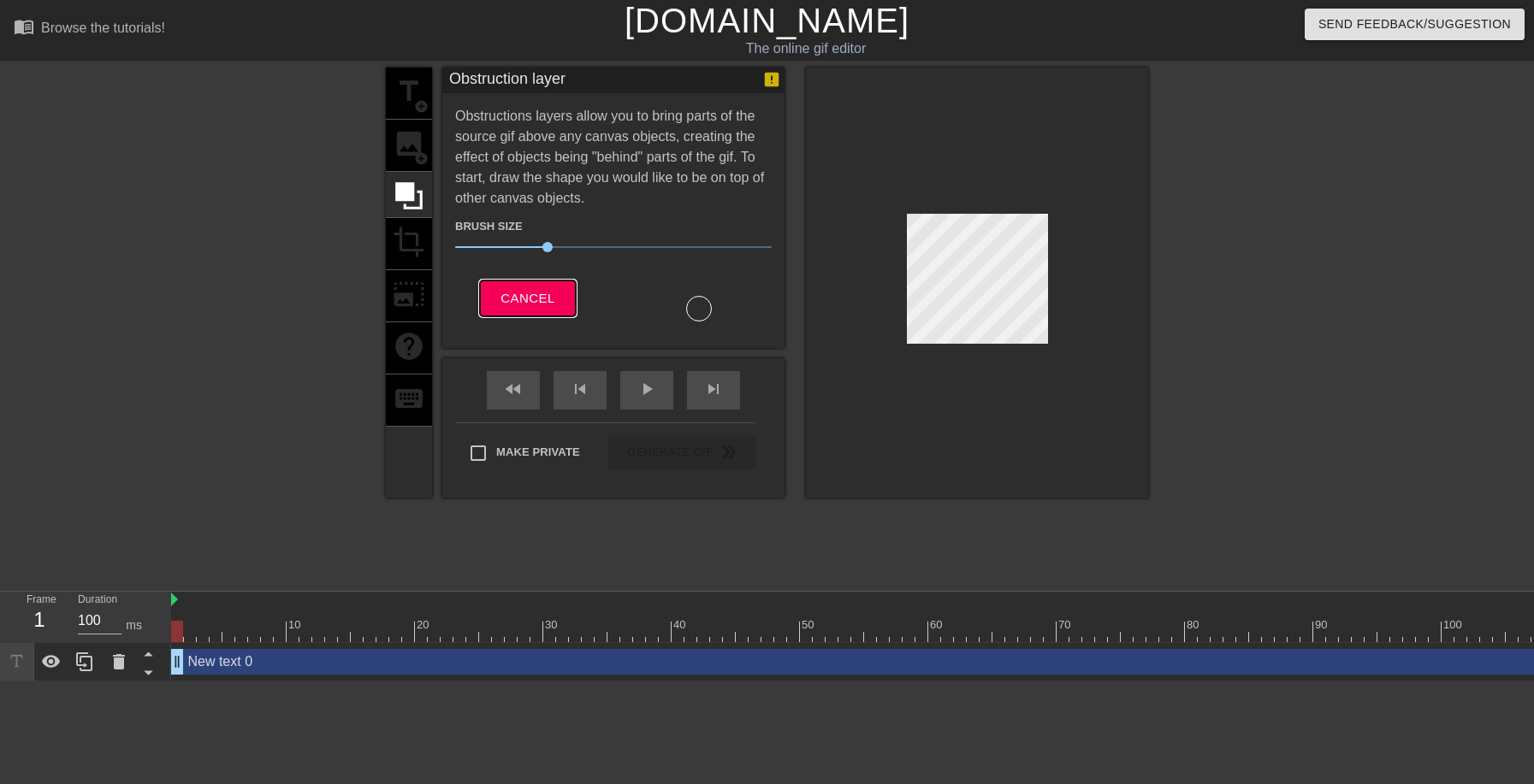
click at [497, 283] on button "Cancel" at bounding box center [528, 298] width 95 height 36
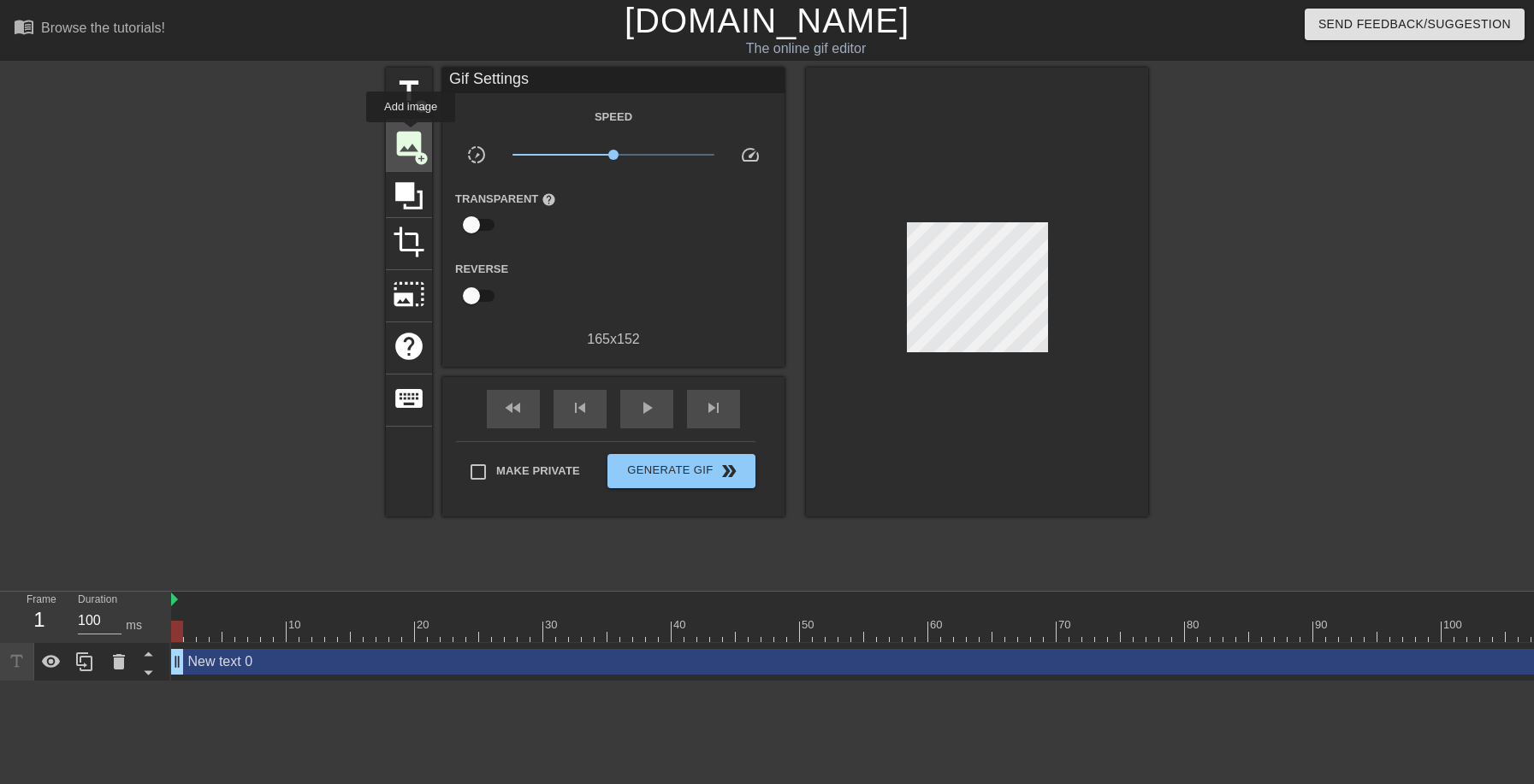
click at [411, 134] on span "image" at bounding box center [409, 144] width 33 height 33
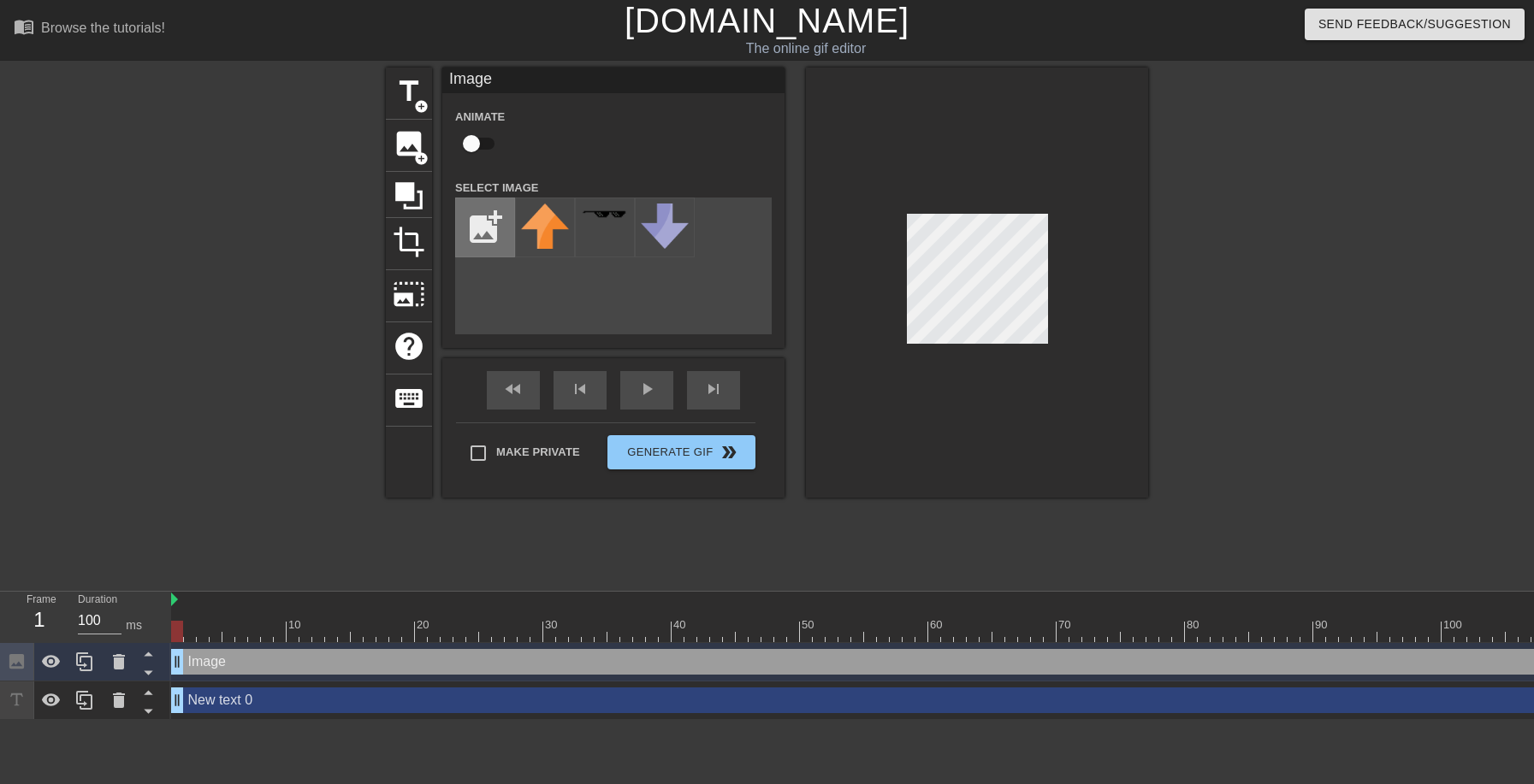
click at [478, 234] on input "file" at bounding box center [484, 227] width 58 height 58
click at [480, 229] on input "file" at bounding box center [484, 227] width 58 height 58
